Goal: Task Accomplishment & Management: Complete application form

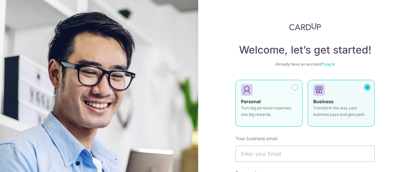
click at [259, 100] on strong "Personal" at bounding box center [251, 101] width 20 height 6
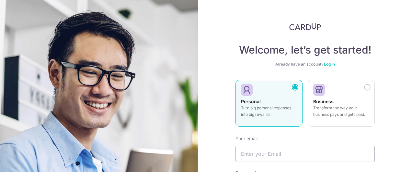
scroll to position [26, 0]
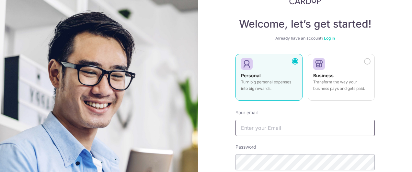
click at [276, 125] on input "text" at bounding box center [304, 127] width 139 height 16
type input "w"
type input "[EMAIL_ADDRESS][DOMAIN_NAME]"
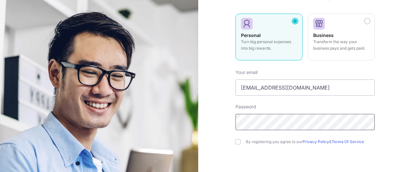
scroll to position [104, 0]
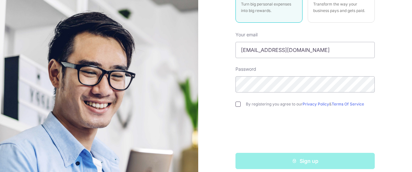
click at [236, 104] on input "checkbox" at bounding box center [237, 103] width 5 height 5
checkbox input "true"
click at [300, 166] on div "Sign up" at bounding box center [304, 160] width 147 height 16
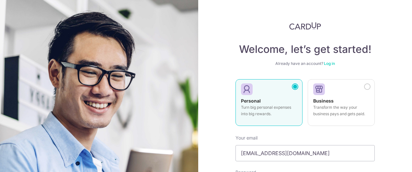
scroll to position [78, 0]
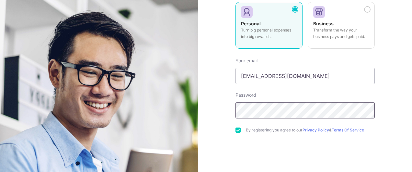
click at [174, 115] on section "Welcome, let’s get started! Already have an account? Log in Personal Turn big p…" at bounding box center [206, 86] width 412 height 172
click at [227, 113] on div "Welcome, let’s get started! Already have an account? Log in Personal Turn big p…" at bounding box center [305, 86] width 214 height 172
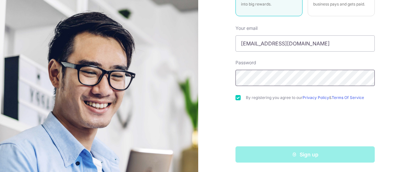
scroll to position [111, 0]
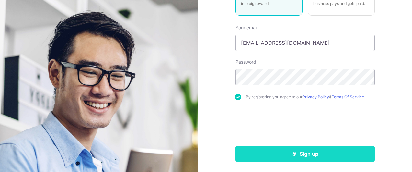
click at [276, 148] on button "Sign up" at bounding box center [304, 153] width 139 height 16
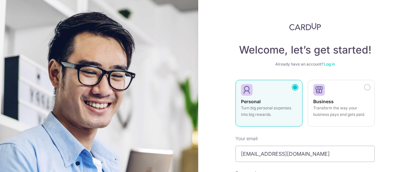
scroll to position [17, 0]
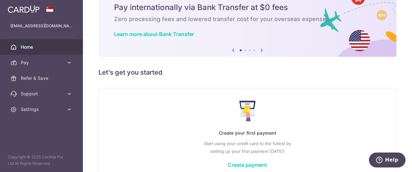
scroll to position [65, 0]
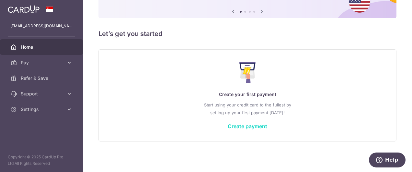
click at [243, 125] on link "Create payment" at bounding box center [247, 126] width 39 height 6
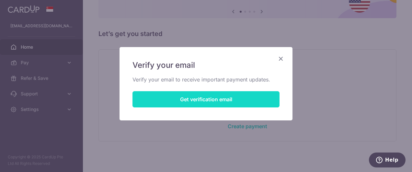
click at [210, 100] on button "Get verification email" at bounding box center [205, 99] width 147 height 16
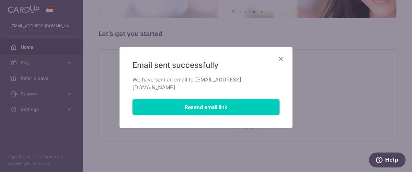
click at [282, 59] on icon "Close" at bounding box center [281, 58] width 8 height 8
